Goal: Entertainment & Leisure: Consume media (video, audio)

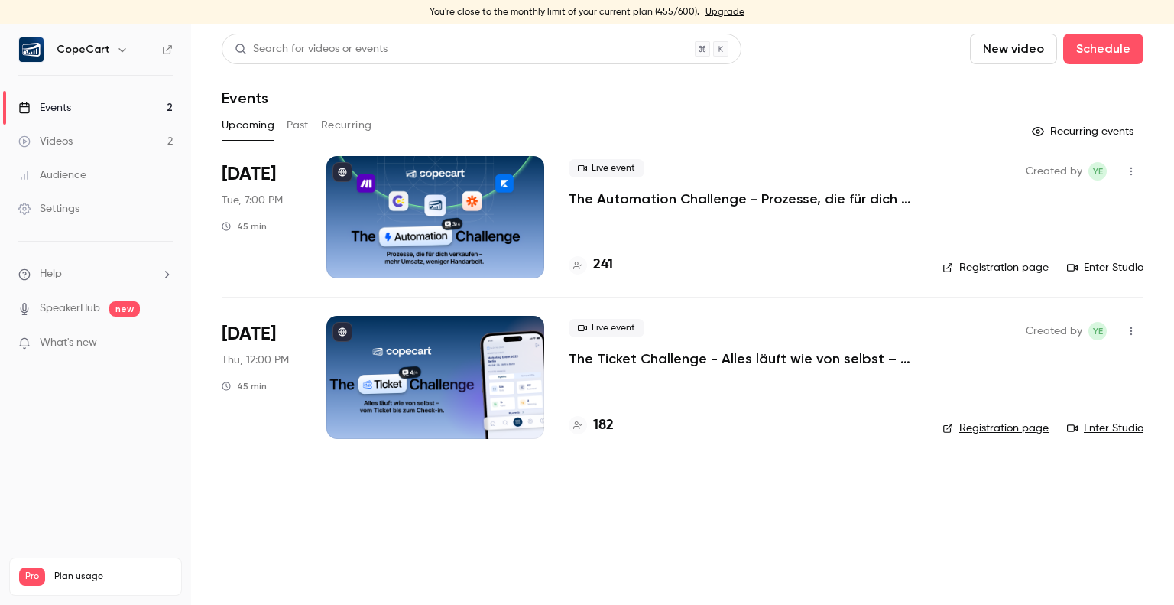
click at [300, 122] on button "Past" at bounding box center [298, 125] width 22 height 24
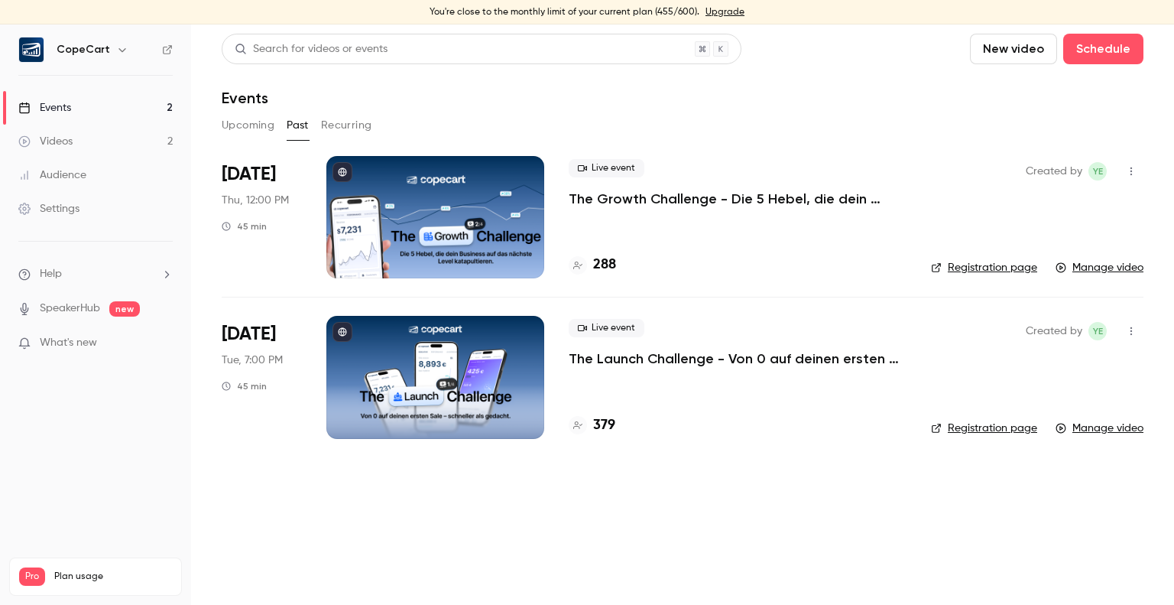
click at [594, 193] on p "The Growth Challenge - Die 5 Hebel, die dein Business auf das nächste Level kat…" at bounding box center [738, 199] width 338 height 18
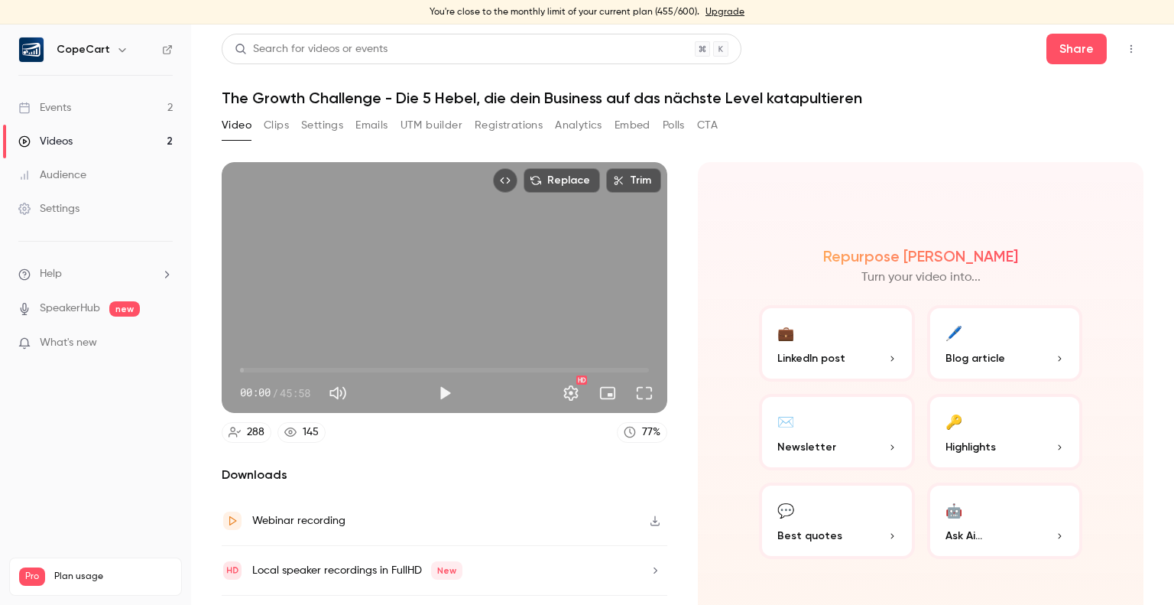
scroll to position [35, 0]
